Goal: Task Accomplishment & Management: Complete application form

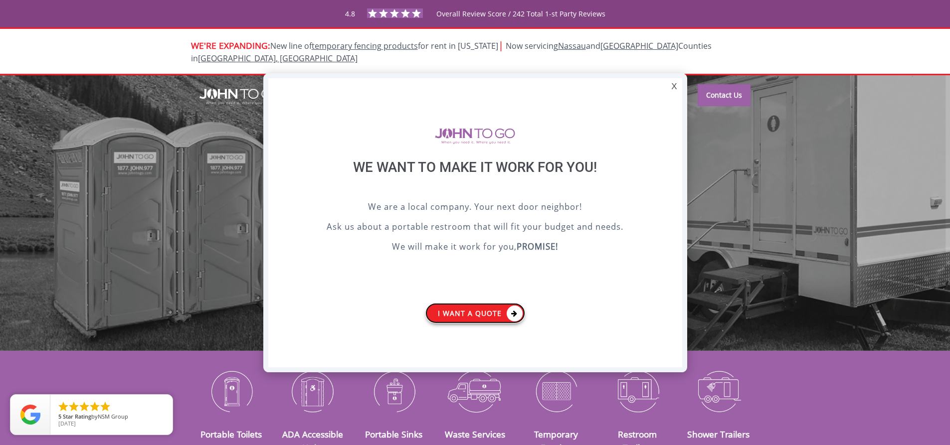
click at [481, 306] on link "I want a Quote" at bounding box center [475, 313] width 100 height 20
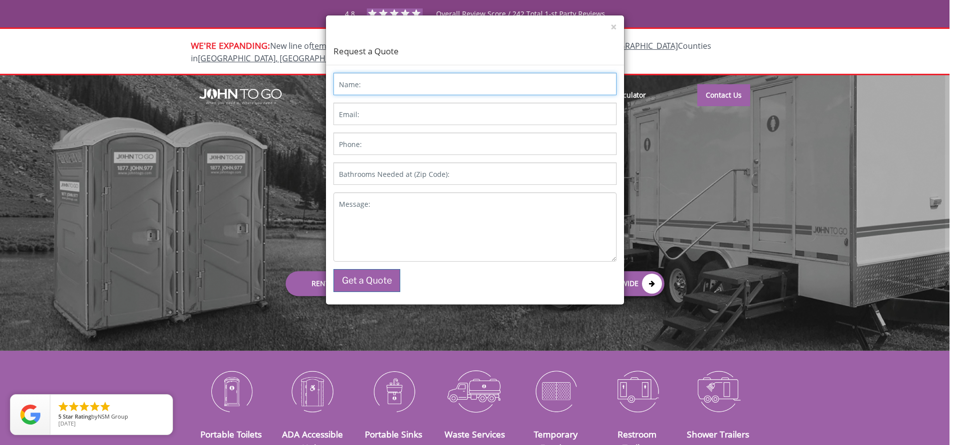
click at [404, 78] on input "Name:" at bounding box center [475, 84] width 283 height 22
type input "[PERSON_NAME] [PERSON_NAME]"
type input "[EMAIL_ADDRESS][DOMAIN_NAME]"
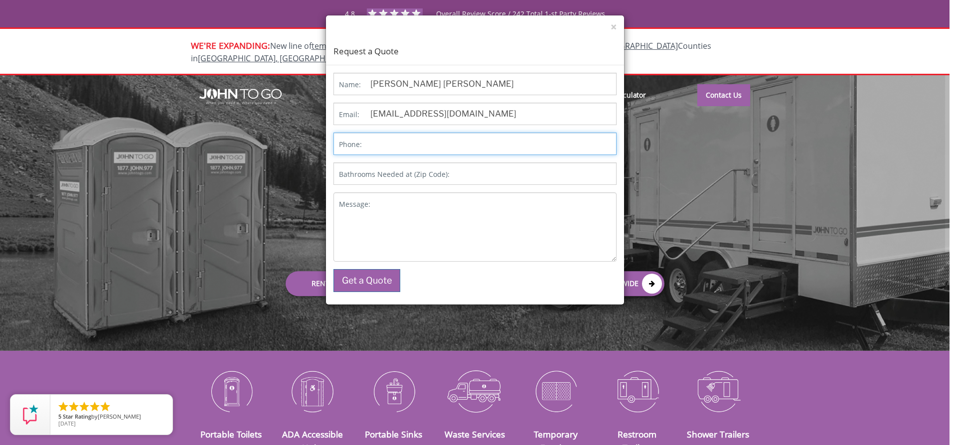
type input "6072792432"
type input "75235"
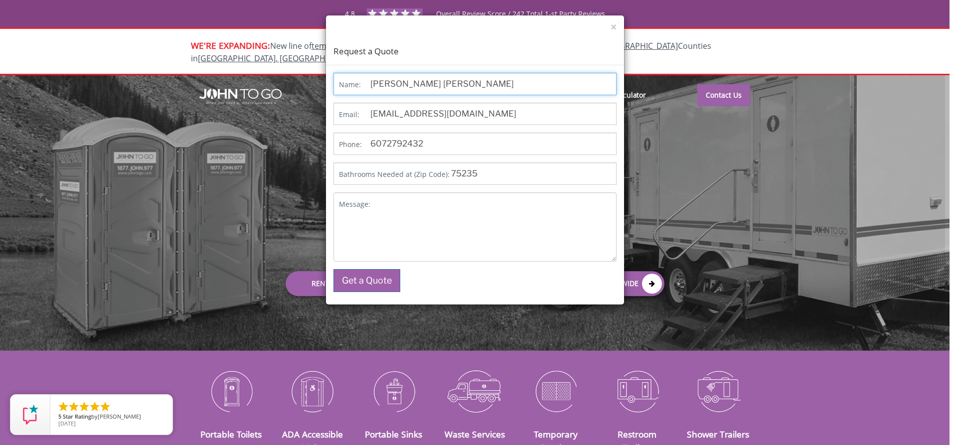
click at [409, 87] on input "[PERSON_NAME] [PERSON_NAME]" at bounding box center [475, 84] width 283 height 22
type input "[PERSON_NAME]"
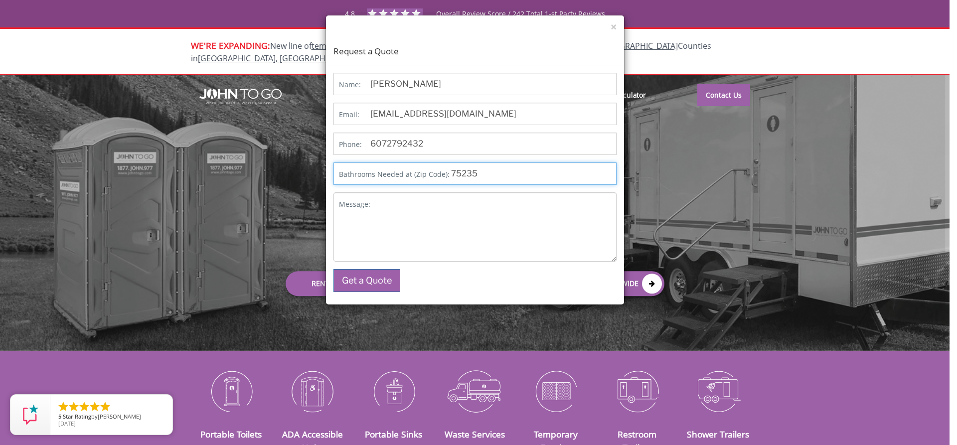
click at [463, 172] on input "75235" at bounding box center [475, 174] width 283 height 22
type input "07930"
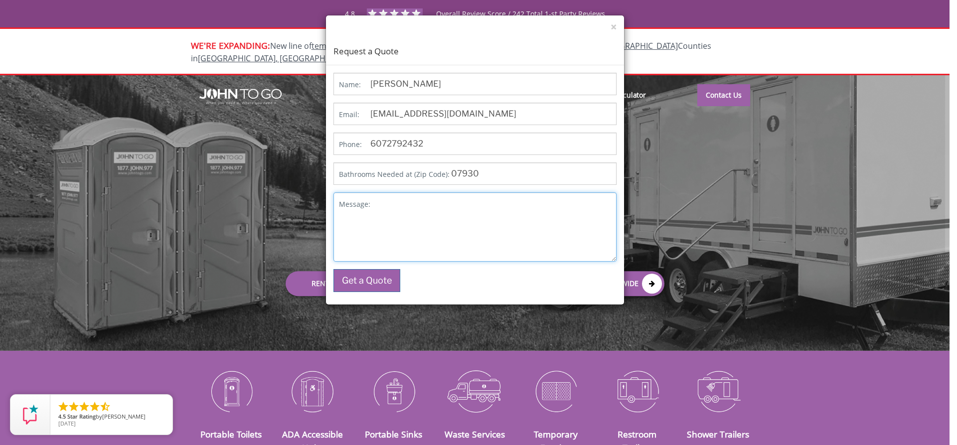
click at [484, 205] on textarea "Message:" at bounding box center [475, 226] width 283 height 69
click at [508, 233] on textarea "Hi, My fiance and I are planning a" at bounding box center [475, 226] width 283 height 69
click at [502, 214] on textarea "Hi, My fiance and I are planning a" at bounding box center [475, 226] width 283 height 69
click at [470, 225] on textarea "Hi, My fiance and I are planning our wedding at her family home in [GEOGRAPHIC_…" at bounding box center [475, 226] width 283 height 69
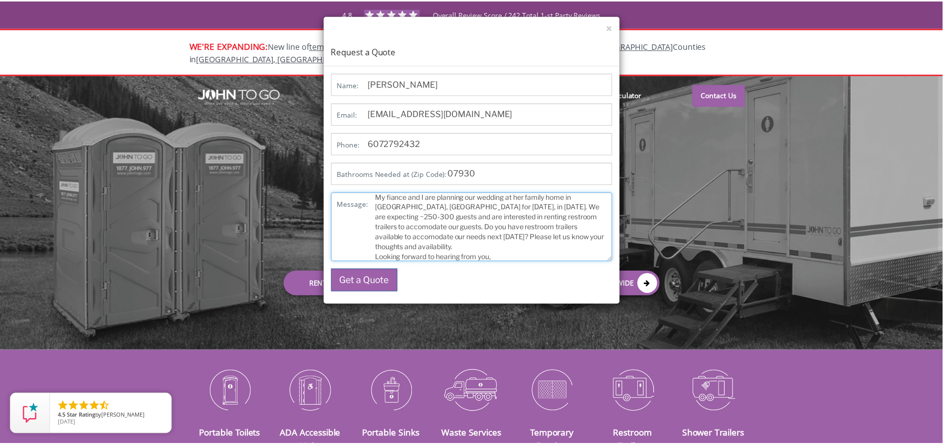
scroll to position [26, 0]
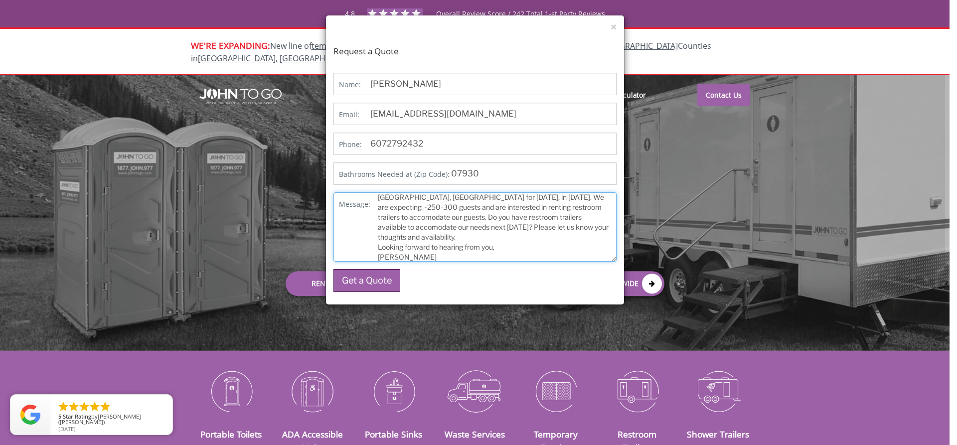
type textarea "Hi, My fiance and I are planning our wedding at her family home in [GEOGRAPHIC_…"
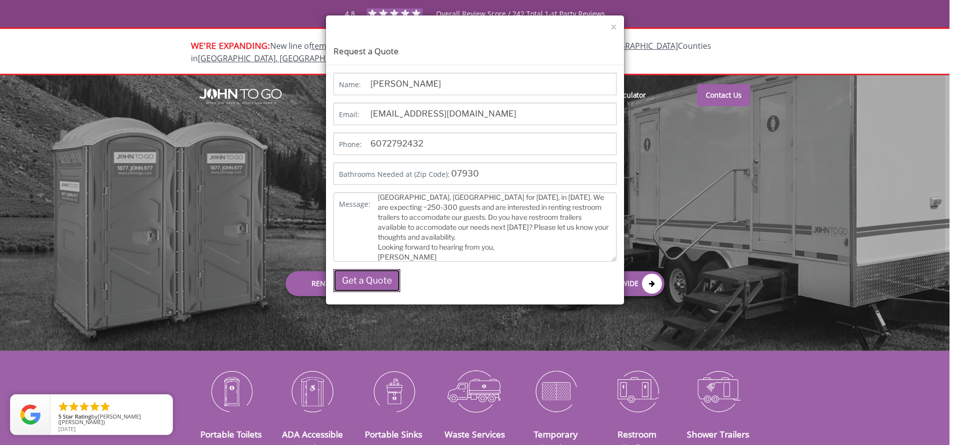
click at [387, 271] on button "Get a Quote" at bounding box center [367, 280] width 67 height 23
